Goal: Information Seeking & Learning: Learn about a topic

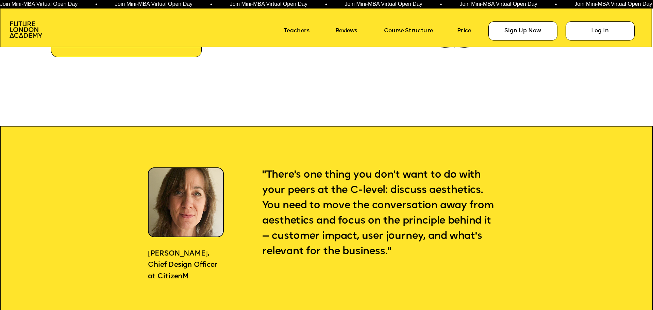
scroll to position [514, 0]
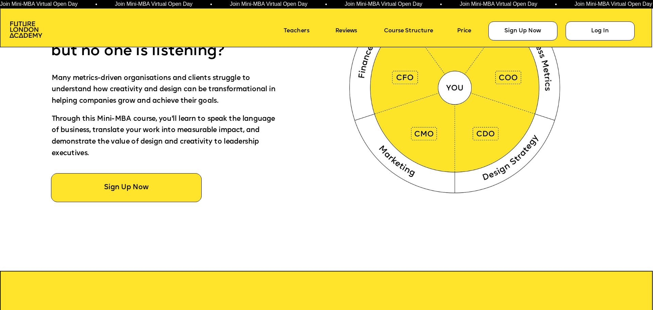
click at [237, 5] on span "Join Mini-MBA Virtual Open Day • Join Mini-MBA Virtual Open Day • Join Mini-MBA…" at bounding box center [287, 4] width 574 height 6
click at [402, 33] on link "Course Structure" at bounding box center [417, 31] width 67 height 12
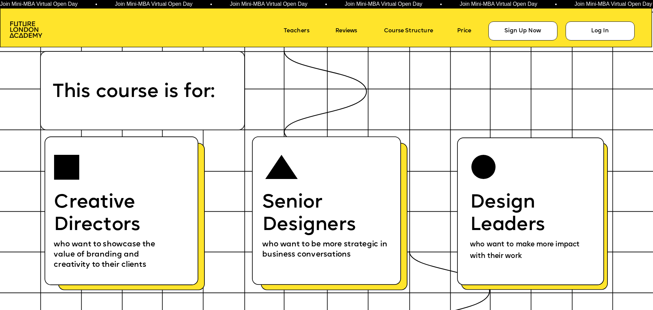
scroll to position [3994, 0]
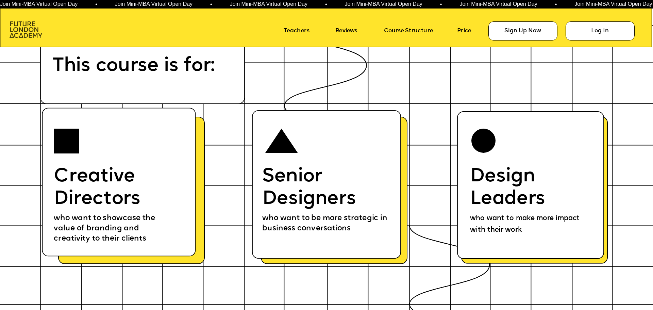
click at [33, 35] on img at bounding box center [26, 29] width 33 height 17
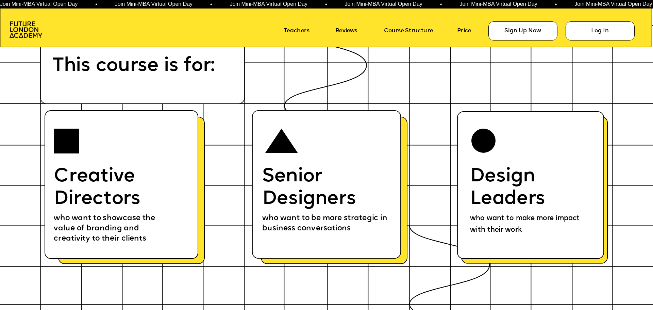
scroll to position [4041, 0]
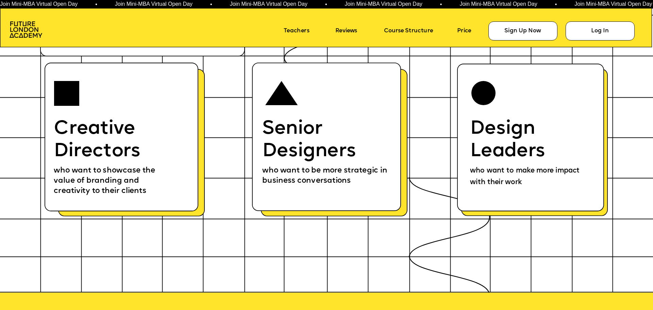
click at [530, 145] on p "Design Leaders" at bounding box center [528, 140] width 117 height 45
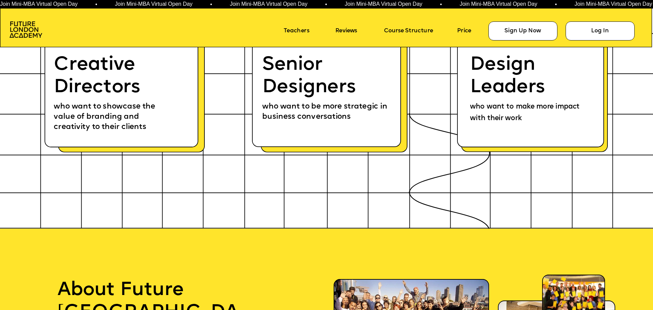
scroll to position [3971, 0]
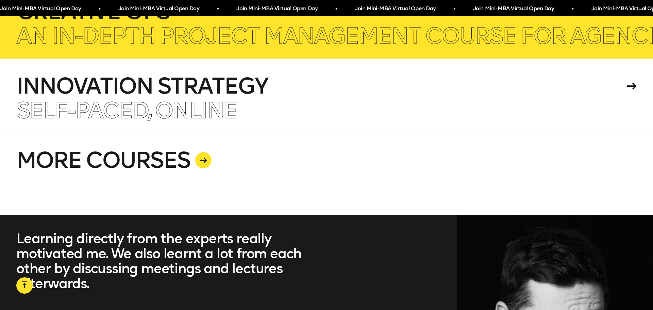
scroll to position [1834, 0]
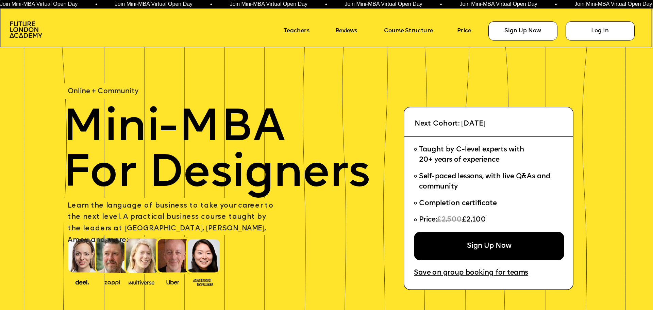
scroll to position [3971, 0]
